Goal: Task Accomplishment & Management: Use online tool/utility

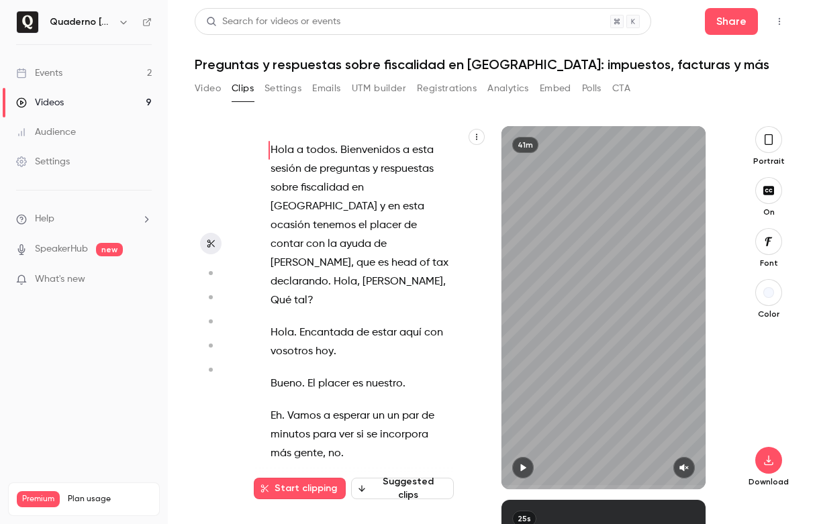
click at [74, 78] on link "Events 2" at bounding box center [84, 73] width 168 height 30
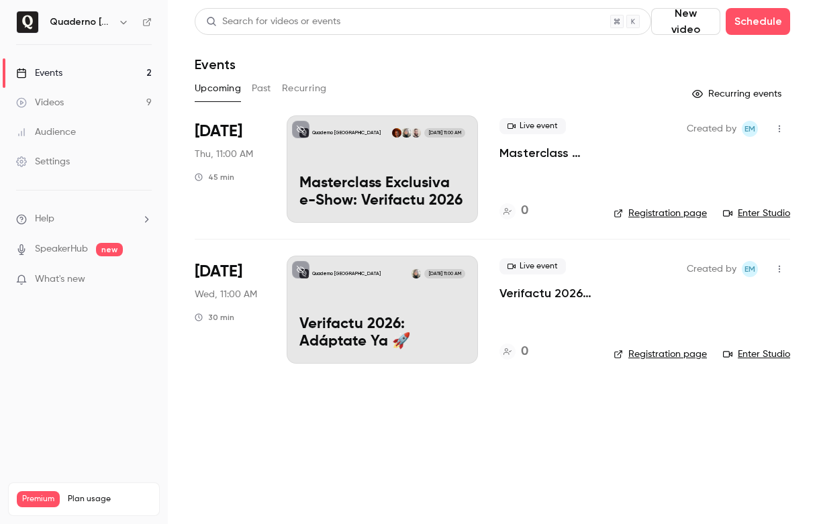
click at [385, 166] on div "Quaderno [GEOGRAPHIC_DATA] [DATE] 11:00 AM Masterclass Exclusiva e-Show: Verifa…" at bounding box center [382, 168] width 191 height 107
click at [348, 168] on div "Quaderno [GEOGRAPHIC_DATA] [DATE] 11:00 AM Masterclass Exclusiva e-Show: Verifa…" at bounding box center [382, 168] width 191 height 107
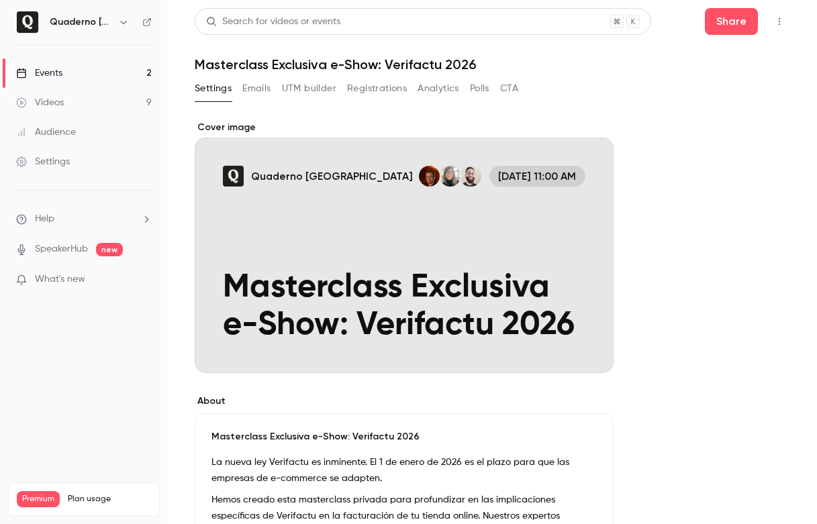
click at [314, 85] on button "UTM builder" at bounding box center [309, 88] width 54 height 21
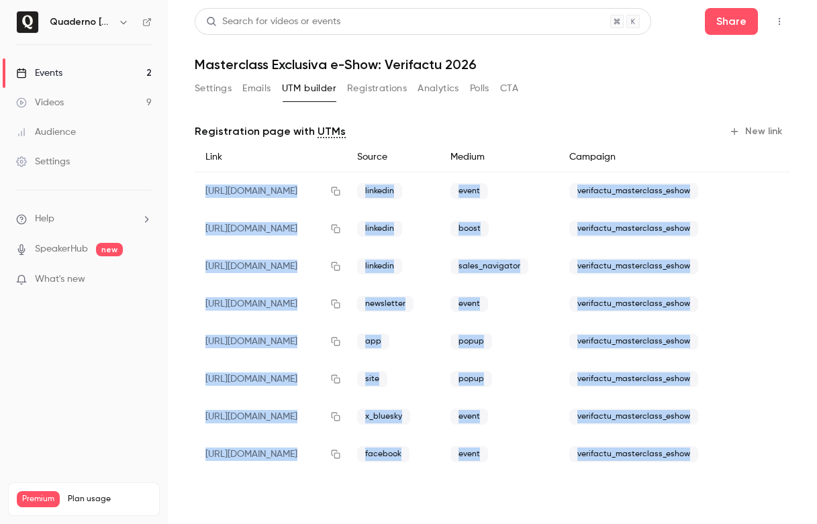
drag, startPoint x: 203, startPoint y: 191, endPoint x: 714, endPoint y: 472, distance: 582.8
click at [714, 472] on div "Link Source Medium Campaign [URL][DOMAIN_NAME] linkedin event verifactu_masterc…" at bounding box center [492, 307] width 595 height 331
copy div "[URL][DOMAIN_NAME] linkedin event verifactu_masterclass_eshow [URL][DOMAIN_NAME…"
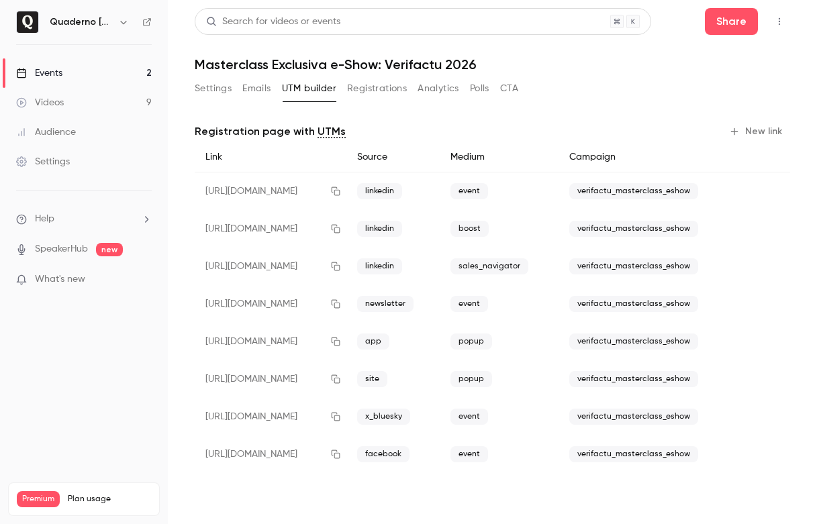
click at [346, 146] on div "Link" at bounding box center [271, 157] width 152 height 30
click at [341, 192] on icon "button" at bounding box center [335, 191] width 11 height 9
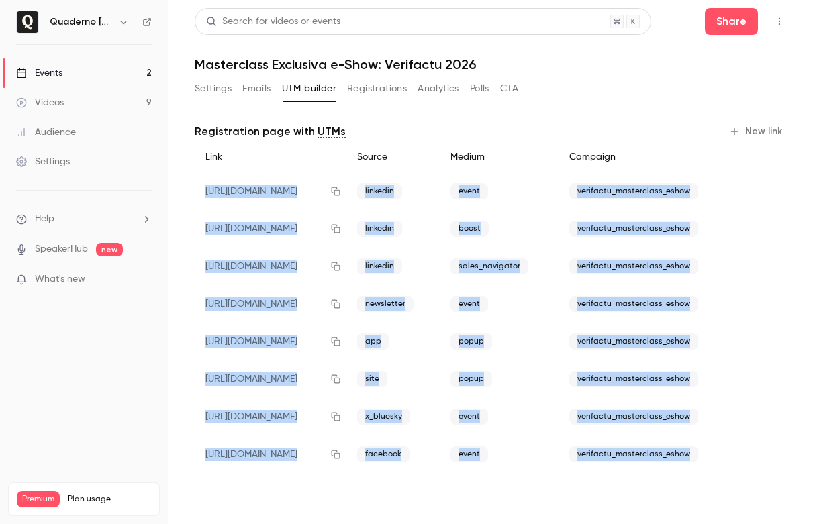
drag, startPoint x: 203, startPoint y: 193, endPoint x: 732, endPoint y: 462, distance: 593.8
click at [732, 462] on div "Link Source Medium Campaign [URL][DOMAIN_NAME] linkedin event verifactu_masterc…" at bounding box center [492, 307] width 595 height 331
copy div "[URL][DOMAIN_NAME] linkedin event verifactu_masterclass_eshow [URL][DOMAIN_NAME…"
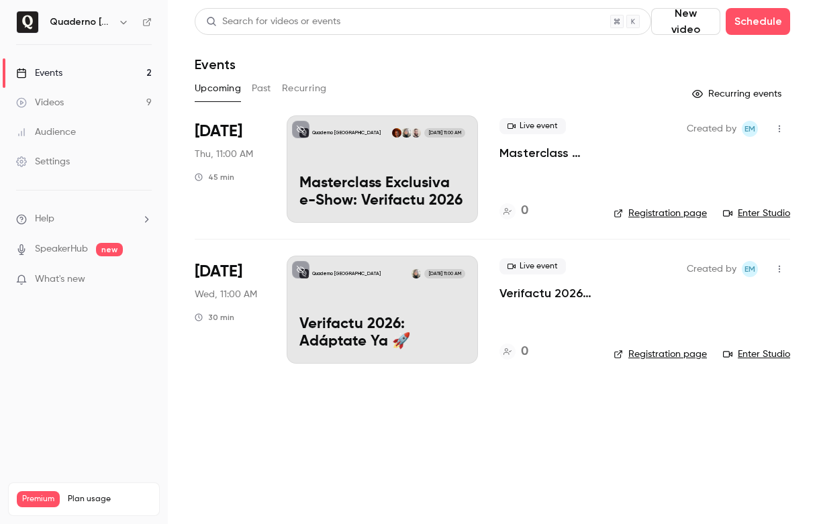
click at [387, 300] on div "Quaderno [GEOGRAPHIC_DATA] [DATE] 11:00 AM Verifactu 2026: Adáptate Ya 🚀" at bounding box center [382, 309] width 191 height 107
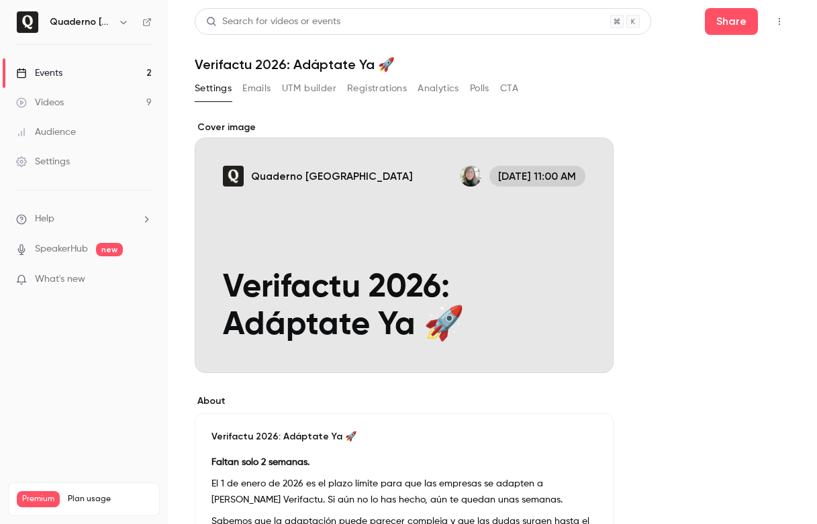
click at [309, 84] on button "UTM builder" at bounding box center [309, 88] width 54 height 21
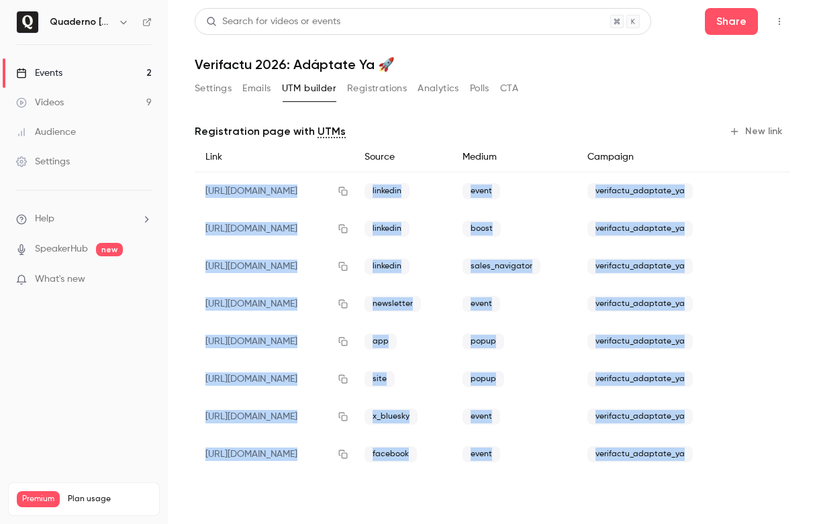
drag, startPoint x: 202, startPoint y: 185, endPoint x: 724, endPoint y: 462, distance: 591.2
click at [724, 462] on div "Link Source Medium Campaign [URL][DOMAIN_NAME] linkedin event verifactu_adaptat…" at bounding box center [492, 307] width 595 height 331
copy div "[URL][DOMAIN_NAME] linkedin event verifactu_adaptate_ya [URL][DOMAIN_NAME] link…"
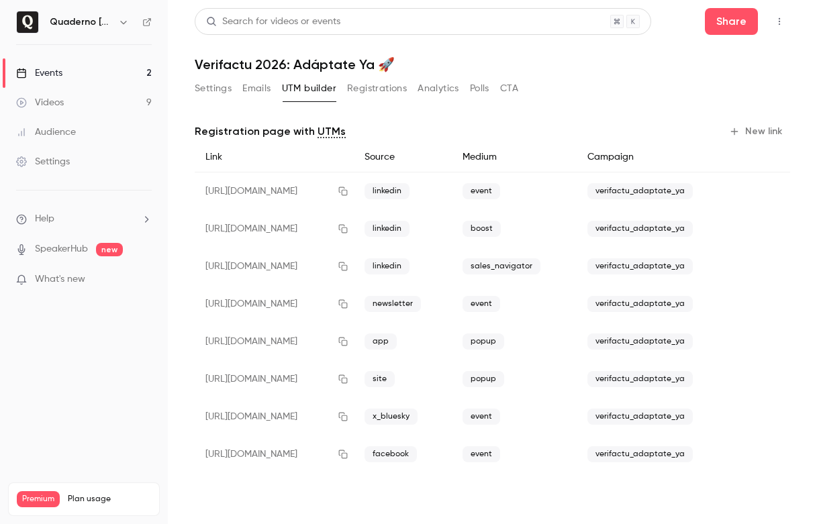
click at [111, 15] on div "Quaderno [GEOGRAPHIC_DATA]" at bounding box center [91, 22] width 82 height 16
click at [119, 21] on icon "button" at bounding box center [123, 22] width 11 height 11
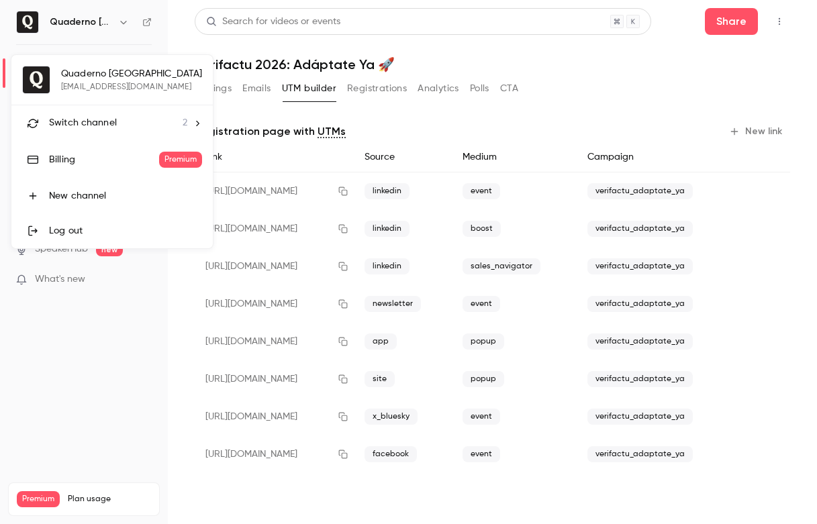
click at [159, 129] on div "Switch channel 2" at bounding box center [118, 123] width 138 height 14
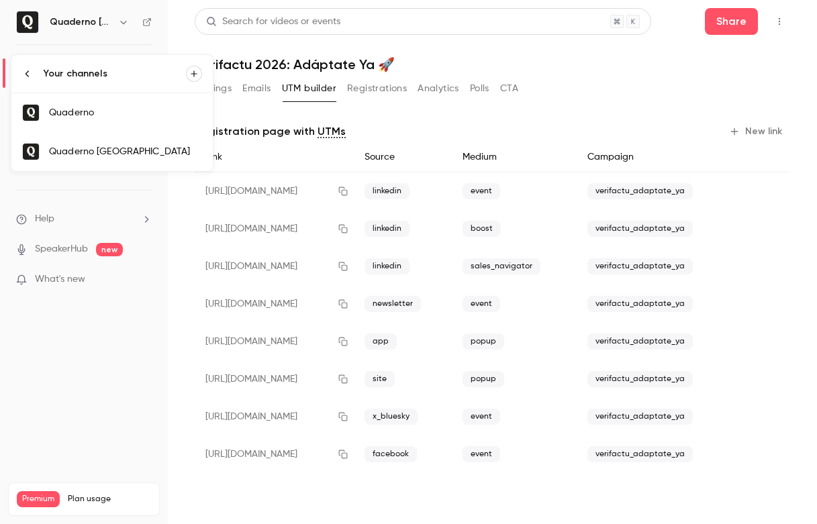
click at [170, 124] on link "Quaderno" at bounding box center [111, 112] width 201 height 39
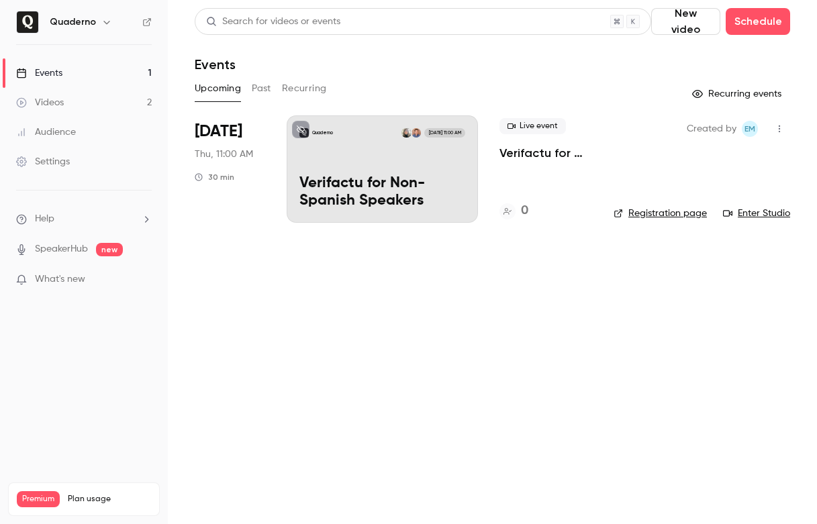
click at [351, 146] on div "Quaderno [DATE] 11:00 AM Verifactu for Non-Spanish Speakers" at bounding box center [382, 168] width 191 height 107
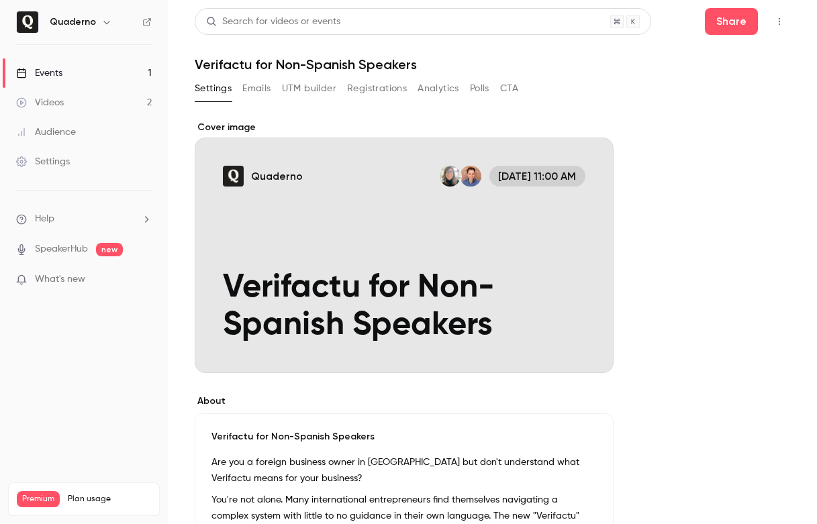
click at [329, 87] on button "UTM builder" at bounding box center [309, 88] width 54 height 21
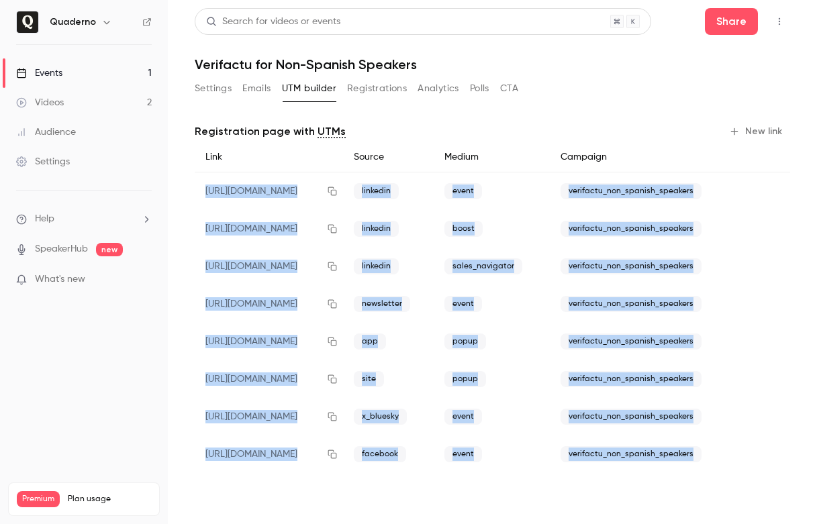
drag, startPoint x: 197, startPoint y: 187, endPoint x: 718, endPoint y: 465, distance: 590.4
click at [718, 465] on div "Link Source Medium Campaign [URL][DOMAIN_NAME] linkedin event verifactu_non_spa…" at bounding box center [492, 307] width 595 height 331
copy div "[URL][DOMAIN_NAME] linkedin event verifactu_non_spanish_speakers [URL][DOMAIN_N…"
